Goal: Check status: Check status

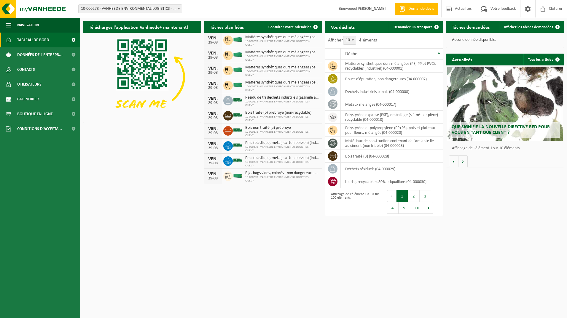
click at [101, 203] on html "Site: 10-000278 - VANHEEDE ENVIRONMENTAL LOGISTICS - QUEVY - QUÉVY-LE-GRAND 10-…" at bounding box center [283, 159] width 567 height 318
click at [30, 98] on span "Calendrier" at bounding box center [28, 99] width 22 height 15
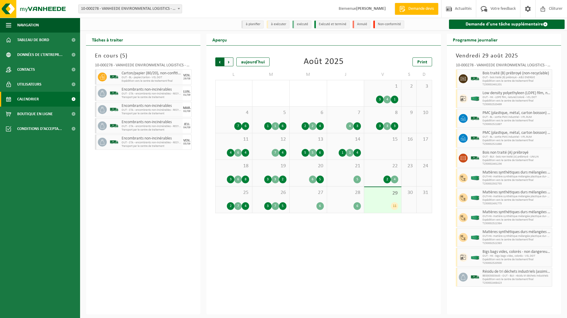
click at [230, 63] on span "Suivant" at bounding box center [228, 61] width 9 height 9
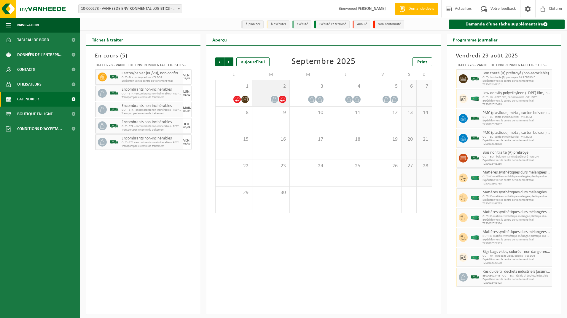
click at [269, 93] on div "2" at bounding box center [270, 93] width 37 height 26
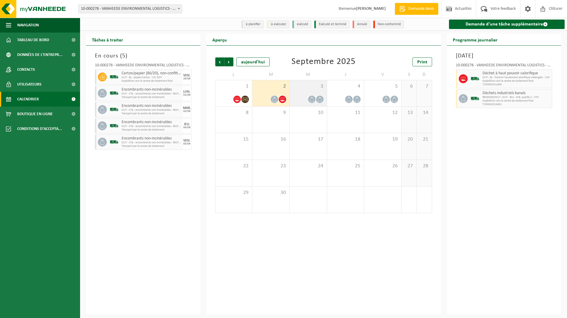
click at [303, 93] on div "3" at bounding box center [308, 93] width 37 height 26
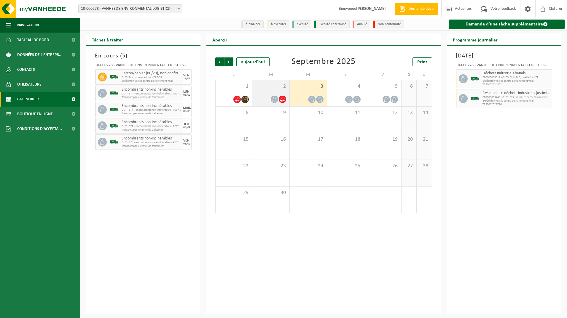
click at [265, 91] on div "2" at bounding box center [270, 93] width 37 height 26
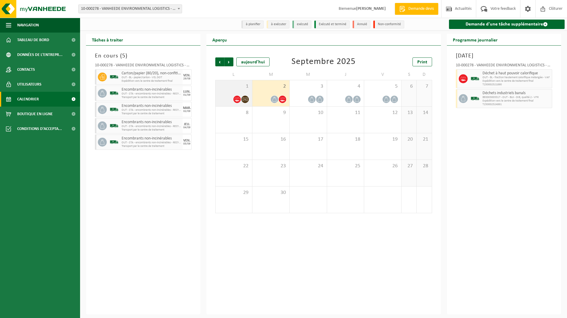
click at [229, 90] on div "1" at bounding box center [233, 93] width 37 height 26
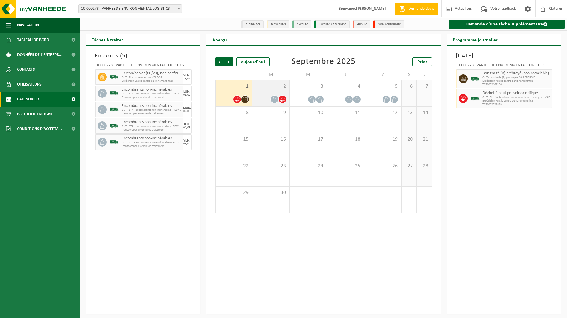
click at [263, 88] on span "2" at bounding box center [270, 86] width 31 height 7
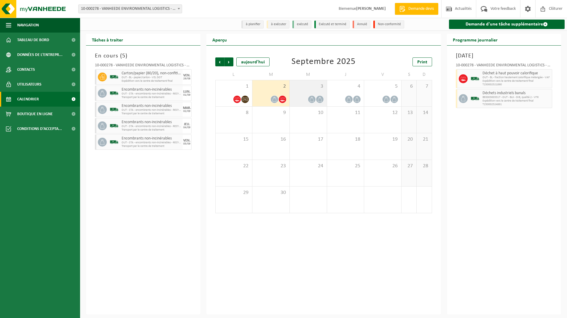
click at [303, 87] on span "3" at bounding box center [308, 86] width 31 height 7
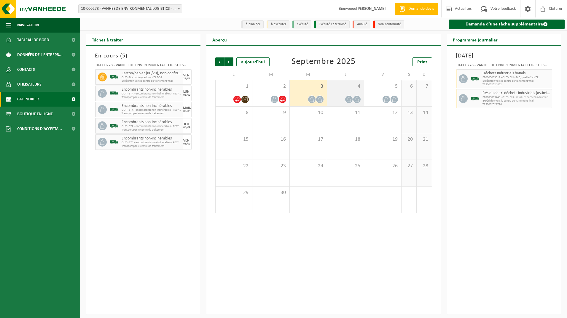
click at [335, 87] on span "4" at bounding box center [345, 86] width 31 height 7
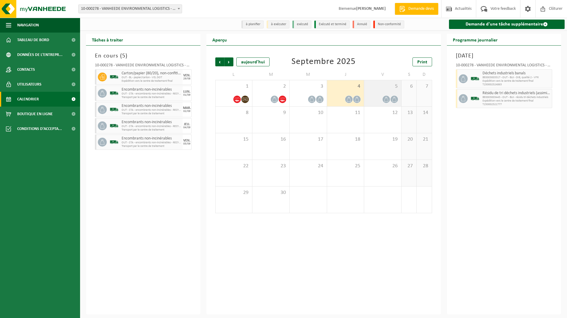
click at [375, 87] on span "5" at bounding box center [382, 86] width 31 height 7
